Goal: Find contact information: Find contact information

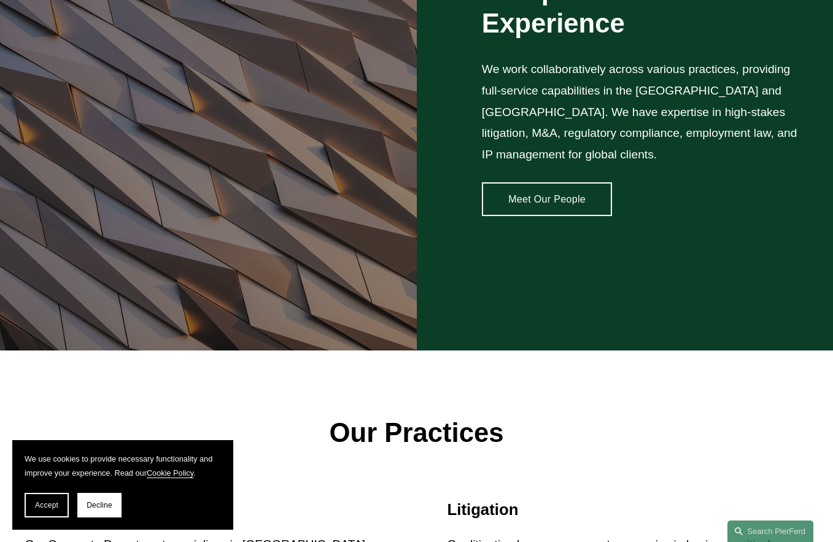
scroll to position [2130, 0]
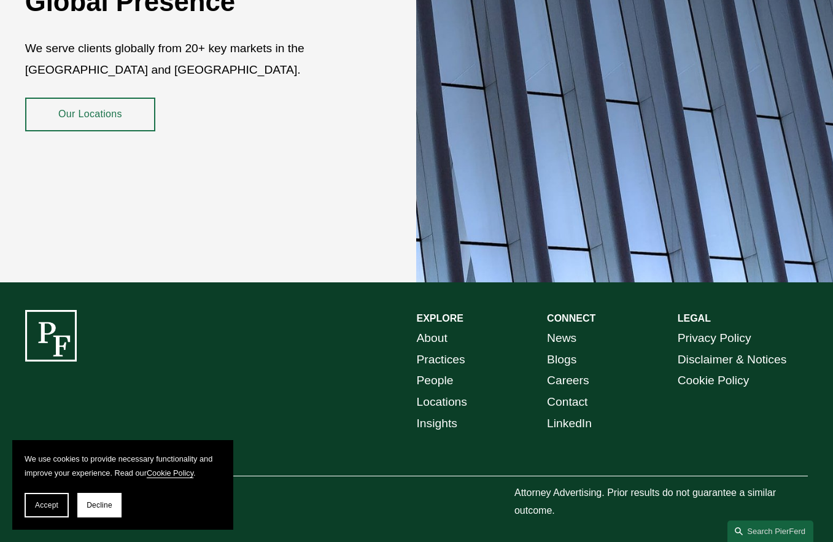
click at [442, 370] on link "People" at bounding box center [435, 380] width 37 height 21
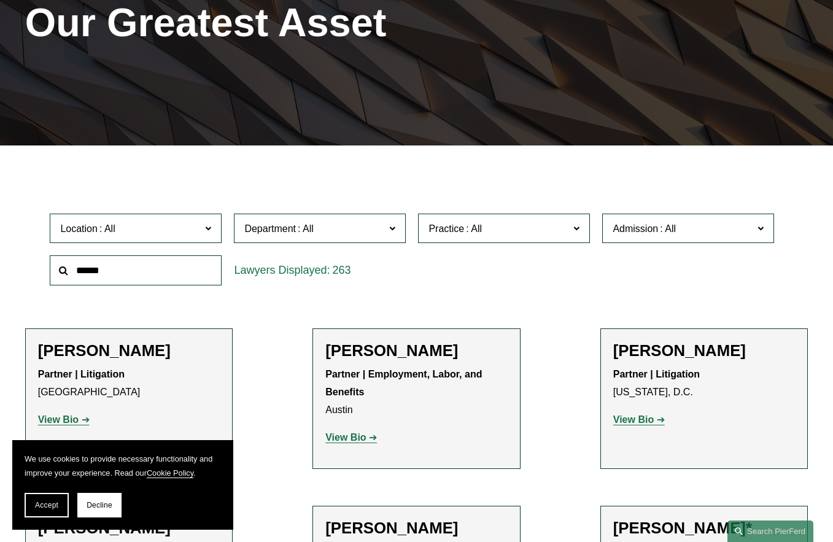
scroll to position [245, 0]
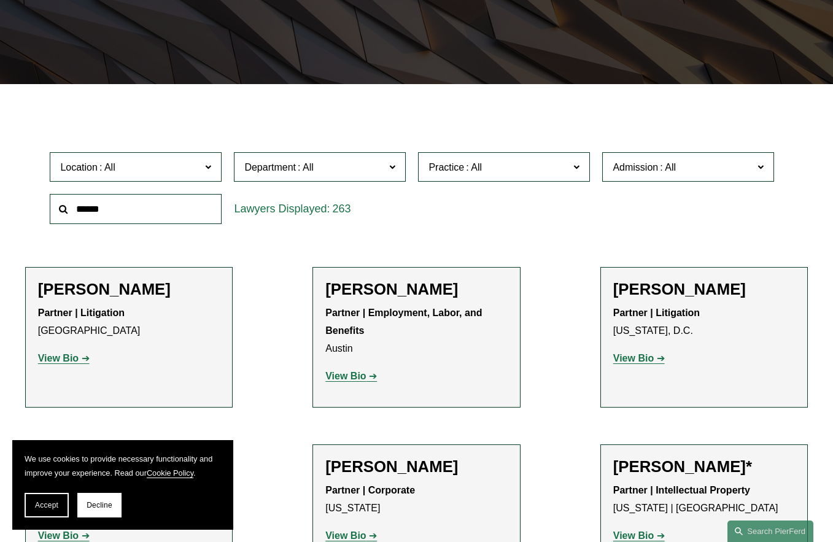
click at [117, 216] on input "text" at bounding box center [136, 209] width 172 height 30
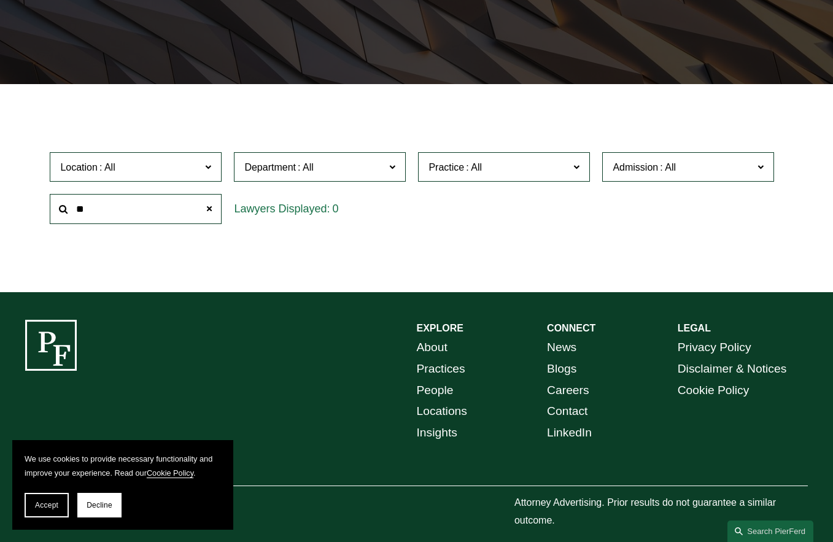
type input "*"
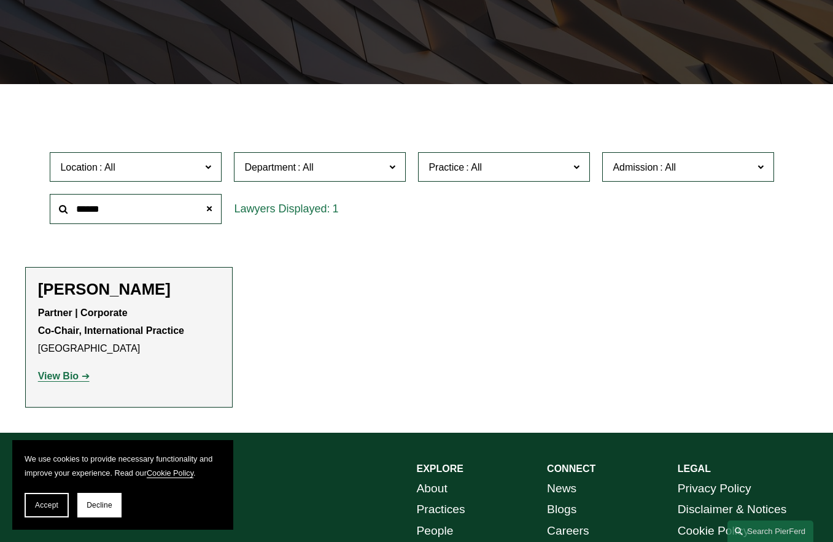
type input "******"
click at [67, 377] on strong "View Bio" at bounding box center [58, 376] width 40 height 10
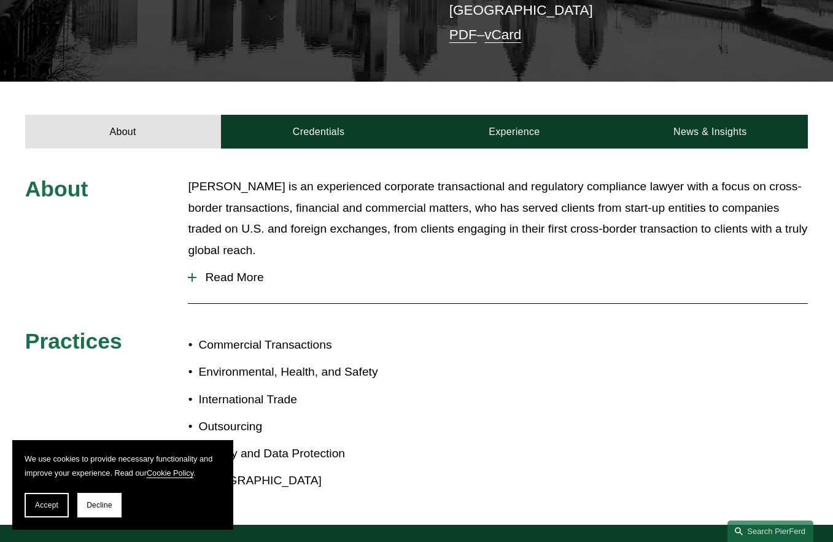
scroll to position [368, 0]
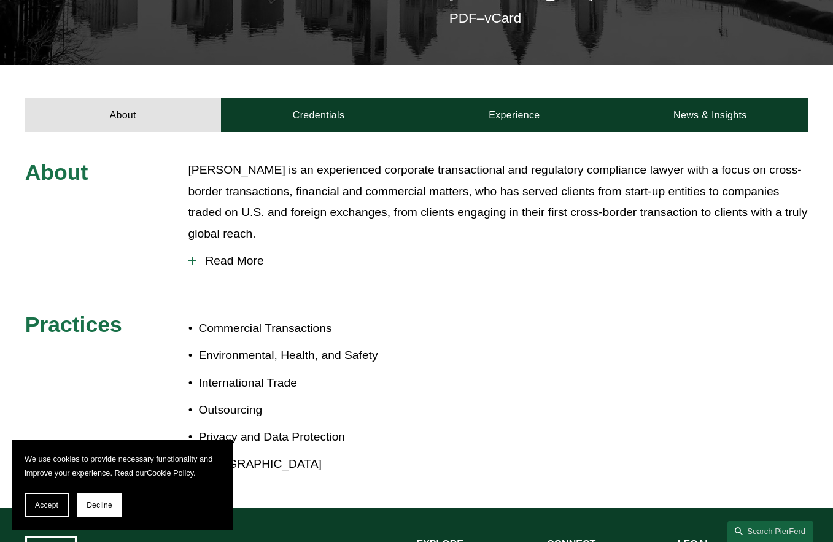
click at [230, 254] on span "Read More" at bounding box center [501, 260] width 611 height 13
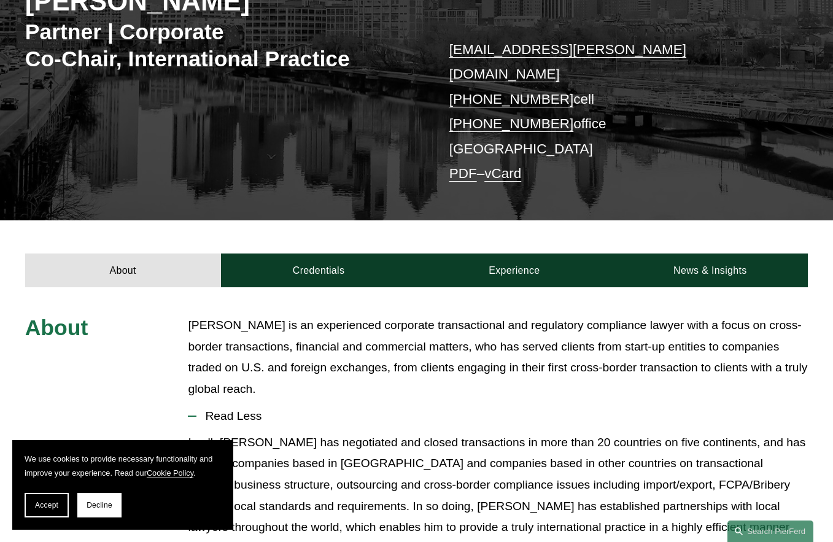
scroll to position [196, 0]
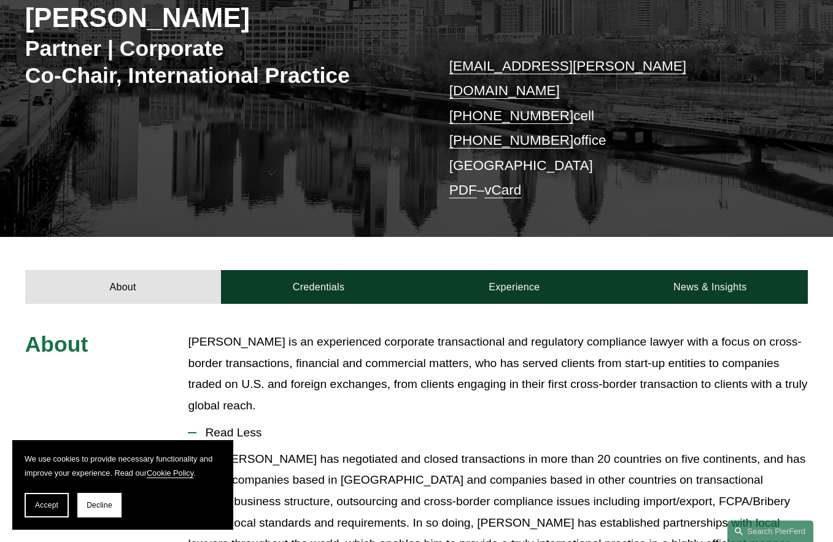
click at [453, 182] on link "PDF" at bounding box center [463, 189] width 28 height 15
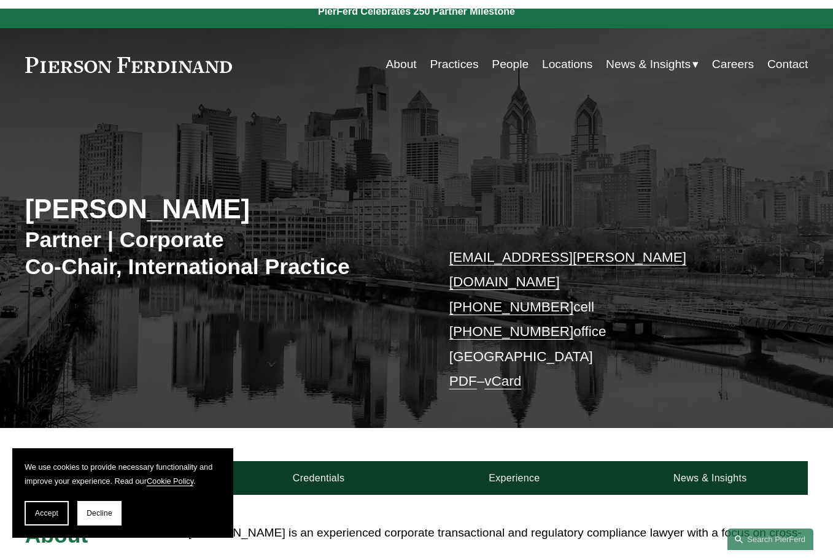
scroll to position [0, 0]
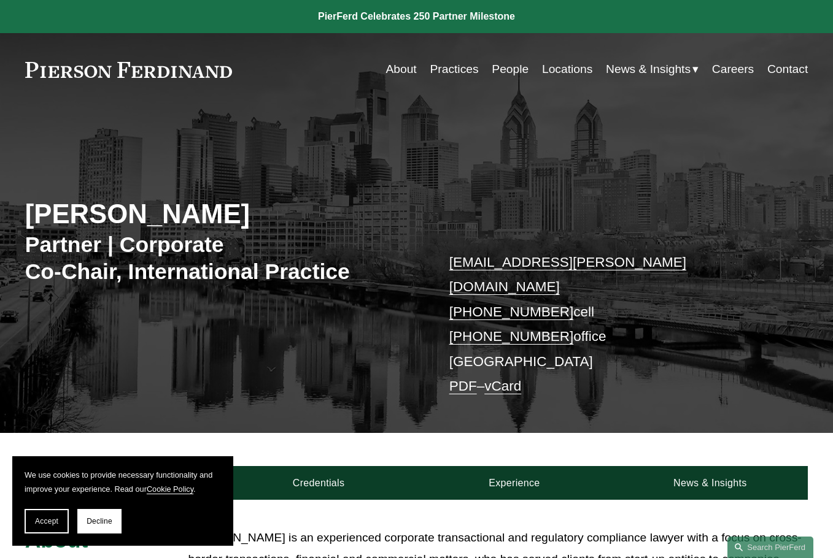
drag, startPoint x: 233, startPoint y: 72, endPoint x: 60, endPoint y: 67, distance: 173.1
click at [60, 67] on div "About Practices People Locations News & Insights News" at bounding box center [416, 70] width 783 height 24
click at [397, 67] on link "About" at bounding box center [400, 70] width 31 height 24
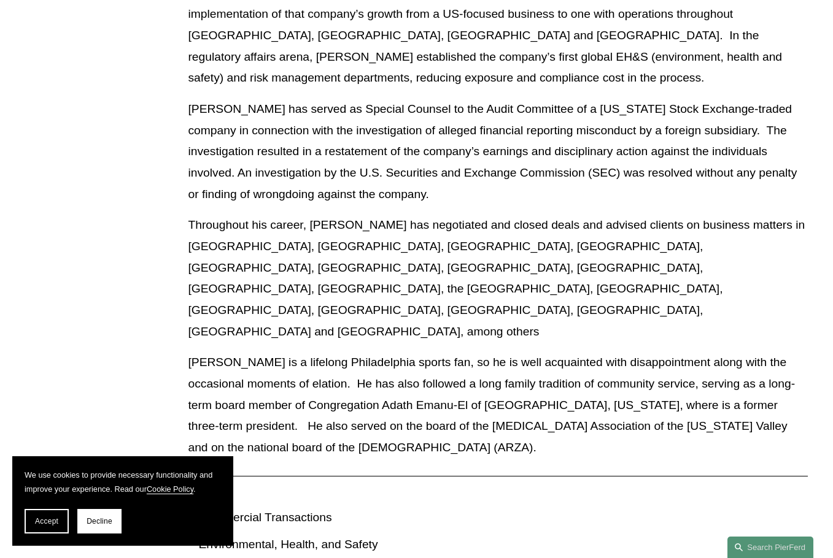
scroll to position [1104, 0]
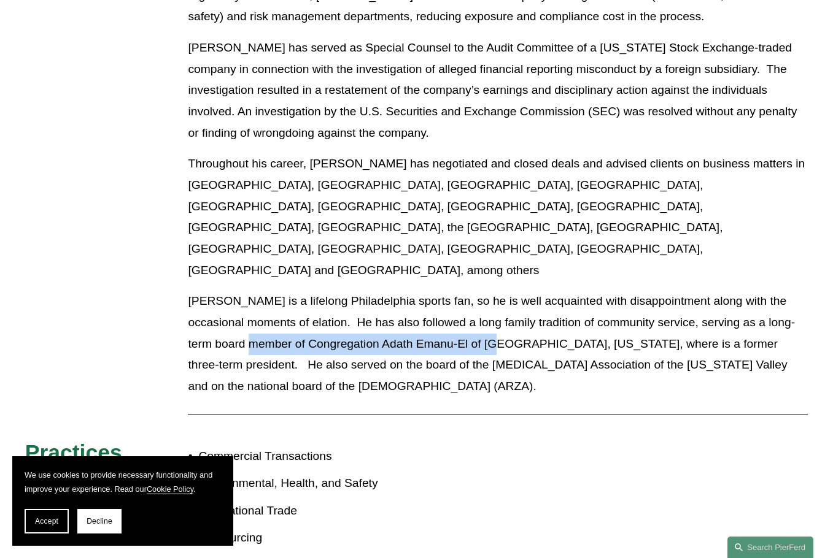
drag, startPoint x: 250, startPoint y: 239, endPoint x: 495, endPoint y: 233, distance: 244.3
click at [495, 291] on p "Ari is a lifelong Philadelphia sports fan, so he is well acquainted with disapp…" at bounding box center [498, 344] width 620 height 106
copy p "Congregation Adath Emanu-El of Mount Laurel"
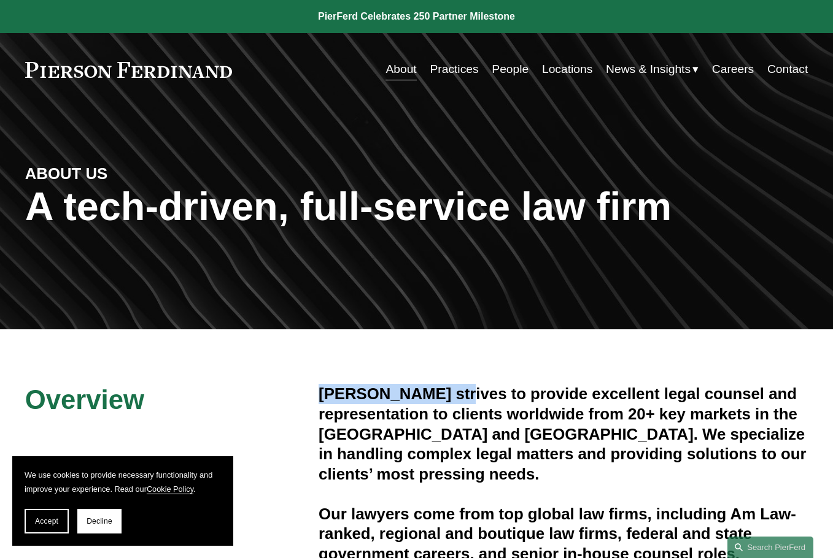
drag, startPoint x: 316, startPoint y: 396, endPoint x: 458, endPoint y: 401, distance: 141.8
copy h4 "Pierson Ferdinand"
